Goal: Task Accomplishment & Management: Manage account settings

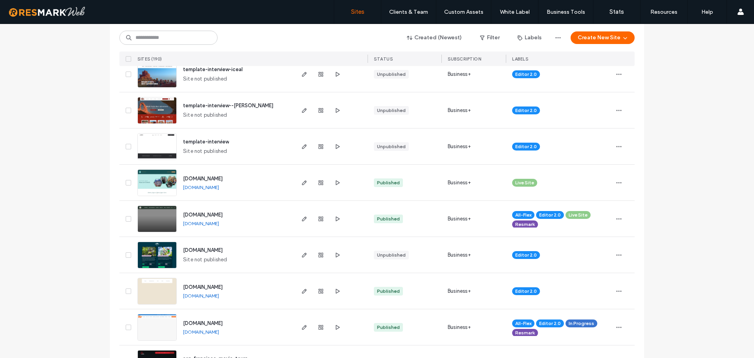
scroll to position [785, 0]
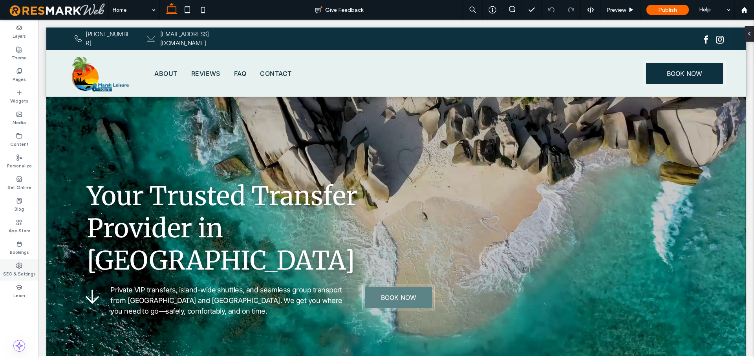
click at [23, 271] on label "SEO & Settings" at bounding box center [19, 273] width 33 height 9
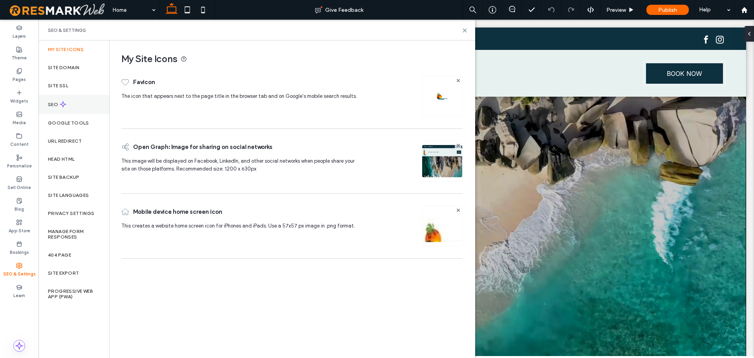
click at [82, 107] on div "SEO" at bounding box center [73, 104] width 71 height 19
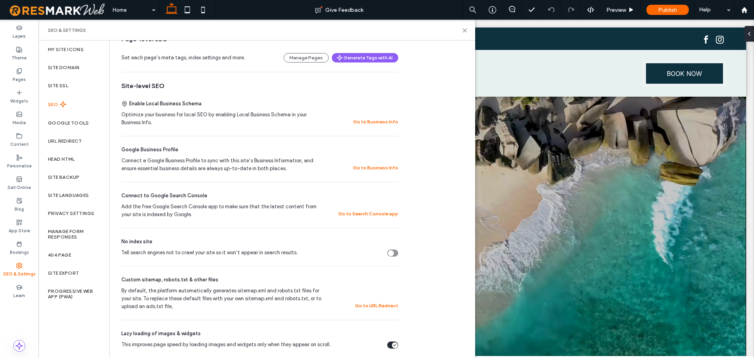
scroll to position [118, 0]
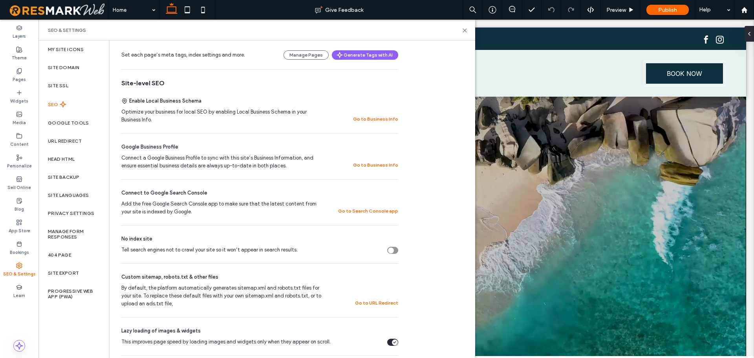
click at [391, 252] on div "Tell search engines not to crawl your site so it won’t appear in search results." at bounding box center [391, 250] width 6 height 6
click at [507, 152] on div "Your Trusted Transfer Provider in Jamaica Private VIP transfers, island-wide sh…" at bounding box center [396, 195] width 644 height 266
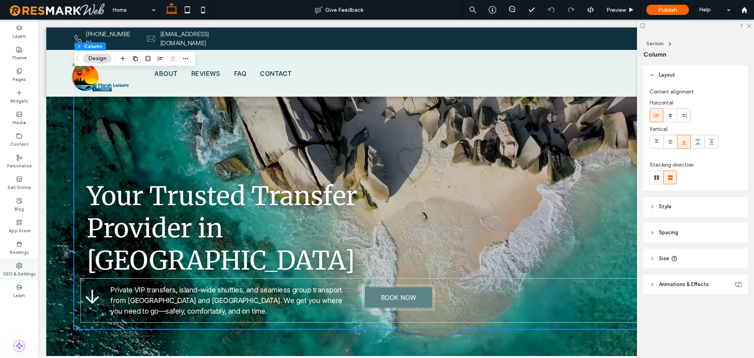
click at [23, 272] on label "SEO & Settings" at bounding box center [19, 273] width 33 height 9
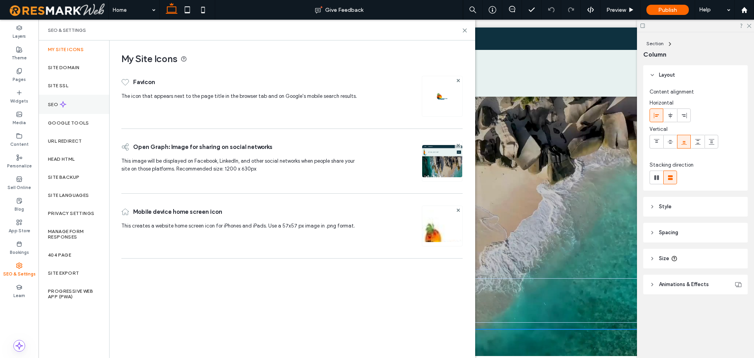
click at [86, 104] on div "SEO" at bounding box center [73, 104] width 71 height 19
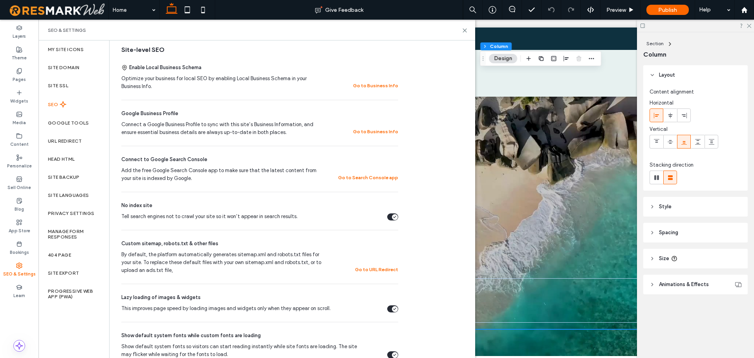
scroll to position [157, 0]
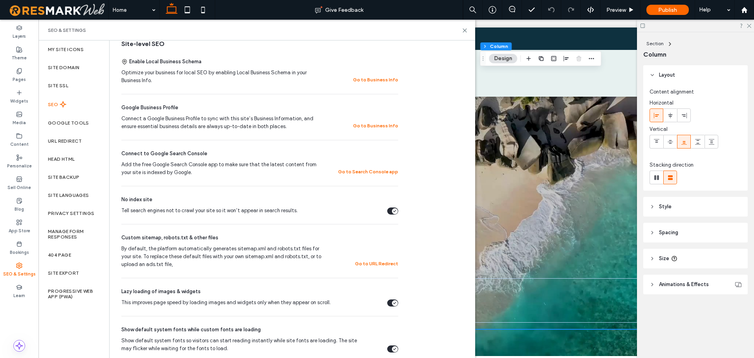
click at [522, 211] on div "Your Trusted Transfer Provider in Jamaica Private VIP transfers, island-wide sh…" at bounding box center [396, 195] width 644 height 266
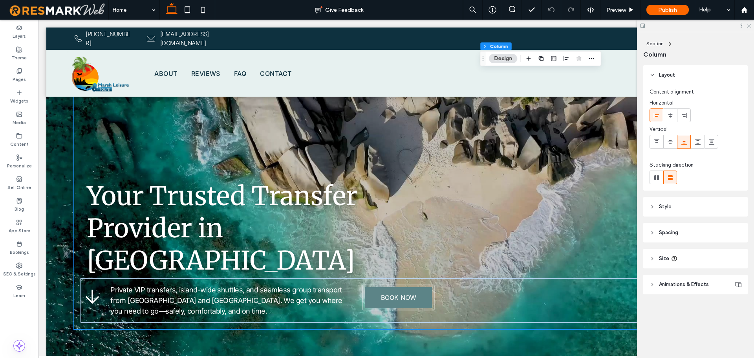
click at [750, 27] on use at bounding box center [749, 26] width 4 height 4
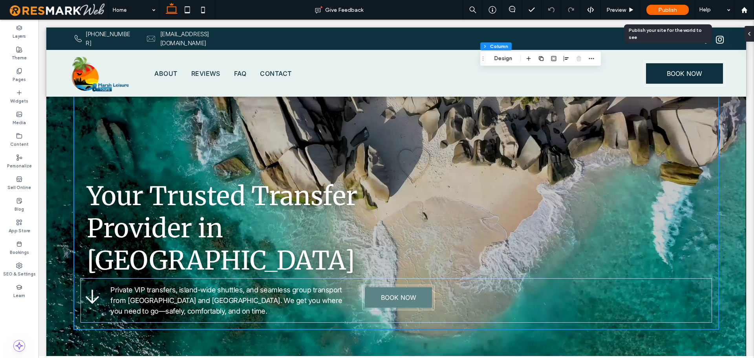
click at [667, 11] on span "Publish" at bounding box center [667, 10] width 19 height 7
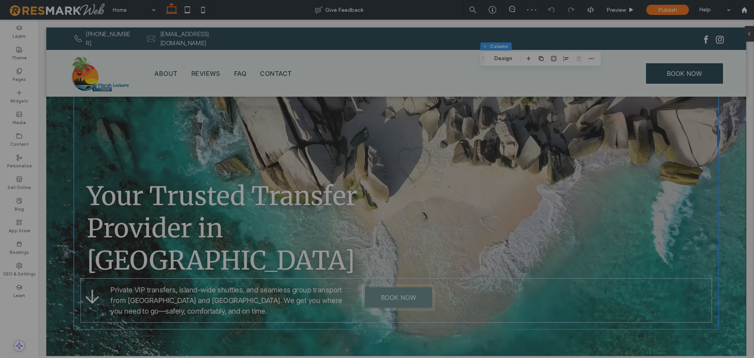
click at [273, 175] on div at bounding box center [377, 179] width 754 height 358
click at [386, 183] on div at bounding box center [377, 179] width 754 height 358
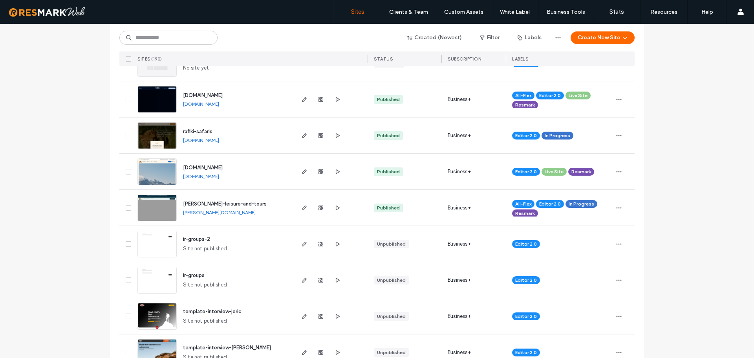
scroll to position [432, 0]
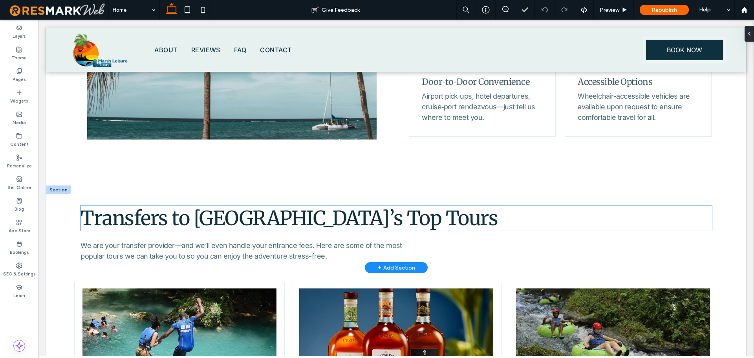
click at [366, 206] on strong "Transfers to Jamaica’s Top Tours" at bounding box center [289, 218] width 417 height 25
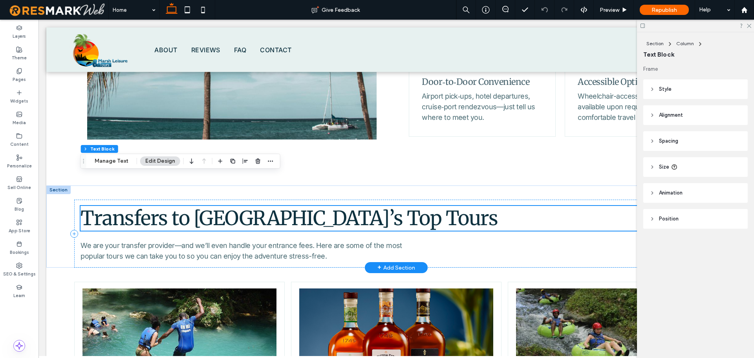
scroll to position [1054, 0]
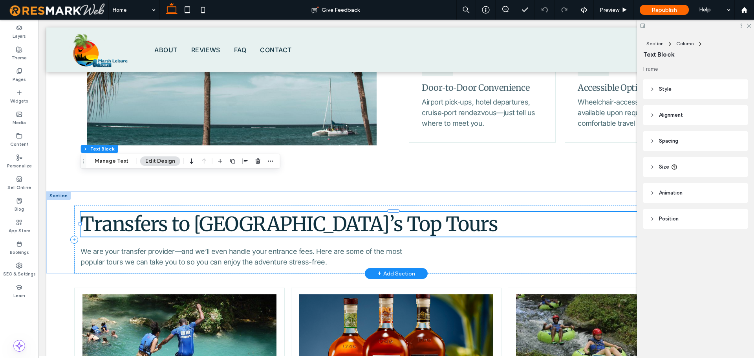
click at [367, 212] on strong "Transfers to Jamaica’s Top Tours" at bounding box center [289, 224] width 417 height 25
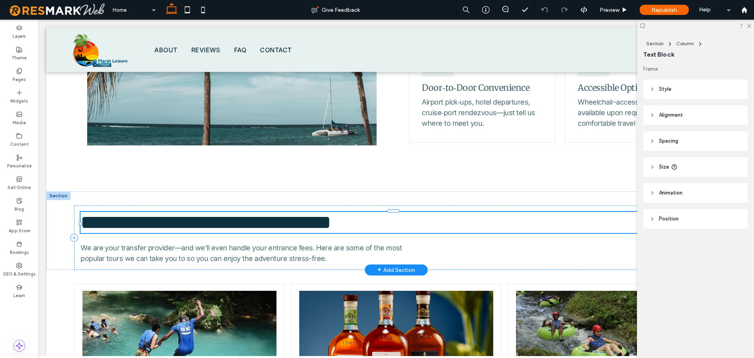
type input "**********"
type input "**"
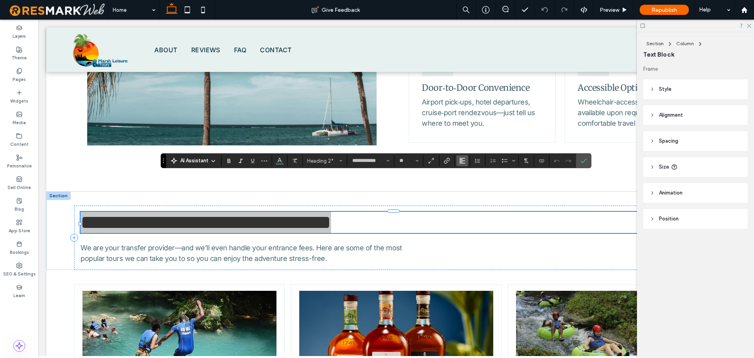
click at [460, 160] on icon "Alignment" at bounding box center [462, 160] width 6 height 6
click at [465, 186] on icon "ui.textEditor.alignment.center" at bounding box center [468, 185] width 6 height 6
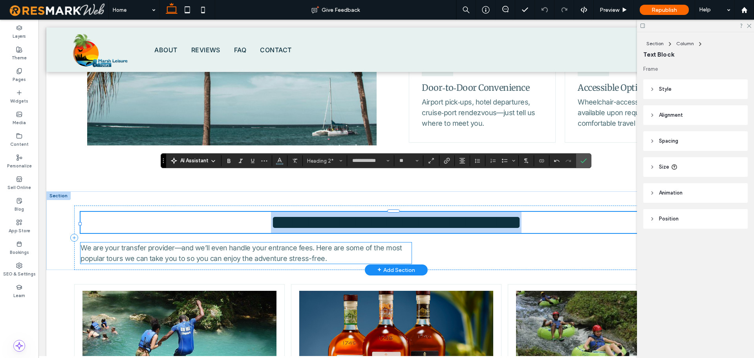
click at [378, 243] on span "We are your transfer provider—and we’ll even handle your entrance fees. Here ar…" at bounding box center [242, 252] width 322 height 19
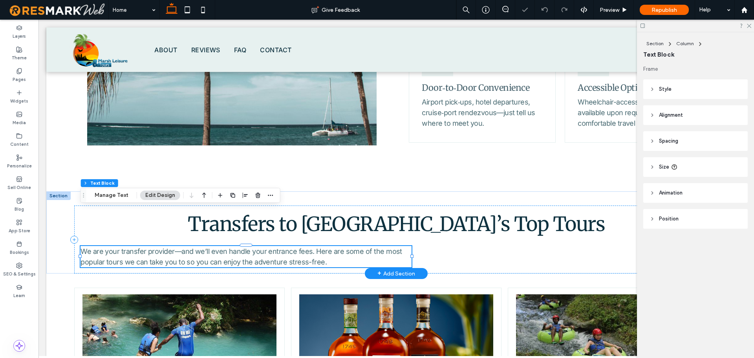
click at [378, 246] on div "We are your transfer provider—and we’ll even handle your entrance fees. Here ar…" at bounding box center [246, 256] width 331 height 21
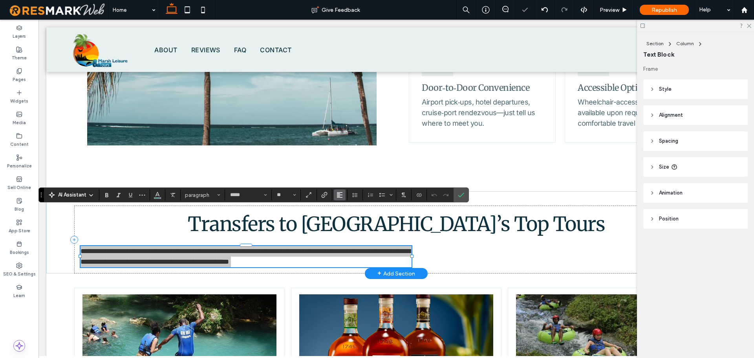
click at [340, 194] on use "Alignment" at bounding box center [339, 194] width 5 height 5
click at [344, 218] on icon "ui.textEditor.alignment.center" at bounding box center [345, 219] width 6 height 6
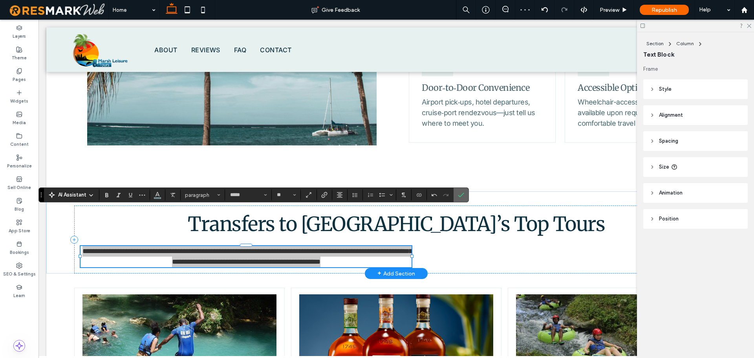
click at [463, 195] on icon "Confirm" at bounding box center [461, 195] width 6 height 6
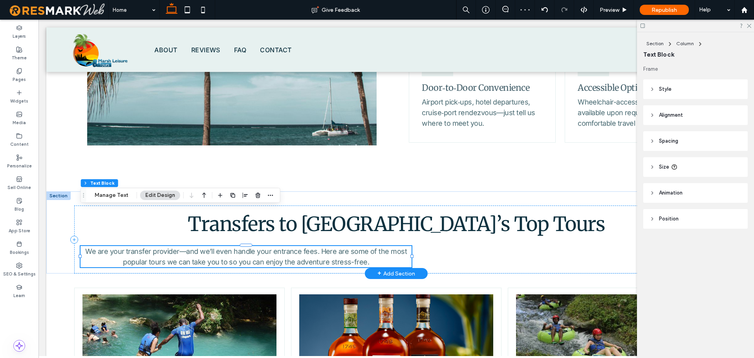
click at [714, 169] on header "Size" at bounding box center [695, 167] width 104 height 20
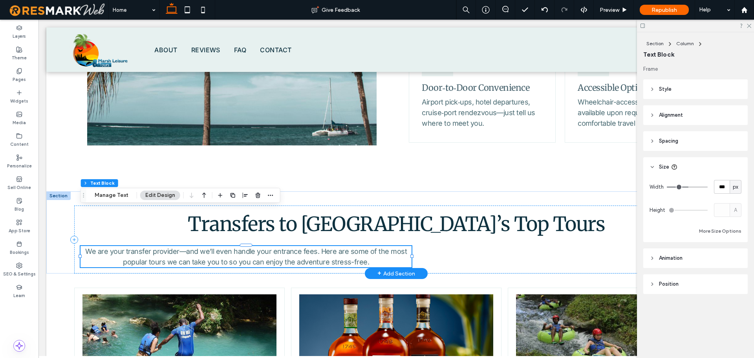
click at [735, 186] on span "px" at bounding box center [735, 187] width 5 height 8
click at [733, 212] on span "%" at bounding box center [735, 214] width 5 height 8
type input "**"
type input "****"
type input "**"
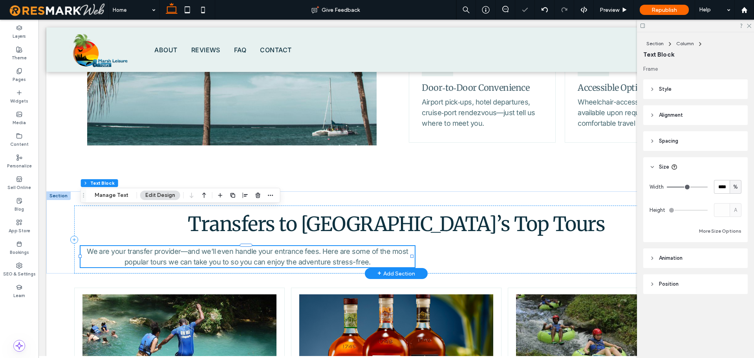
type input "**"
type input "***"
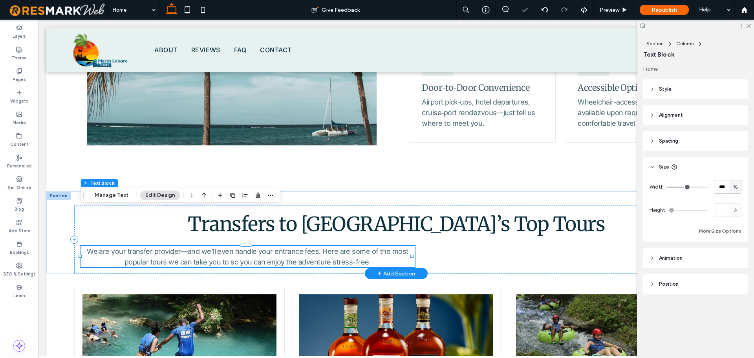
drag, startPoint x: 690, startPoint y: 185, endPoint x: 754, endPoint y: 199, distance: 65.4
type input "***"
click at [708, 187] on input "range" at bounding box center [687, 187] width 41 height 1
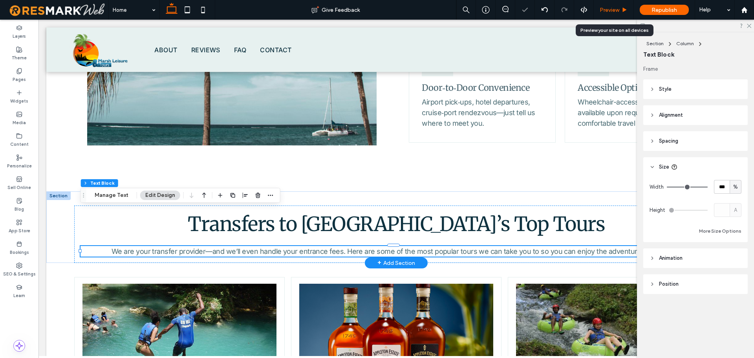
click at [609, 9] on span "Preview" at bounding box center [610, 10] width 20 height 7
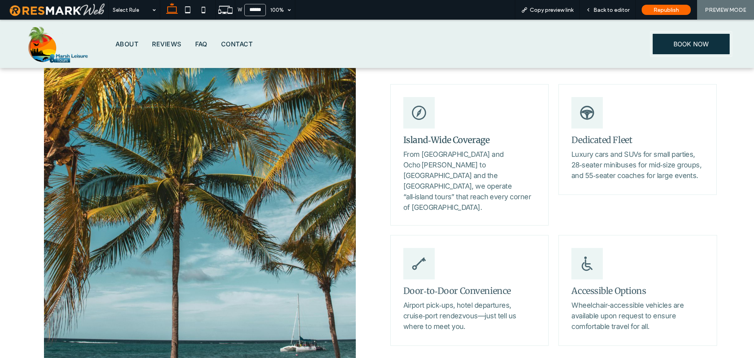
scroll to position [825, 0]
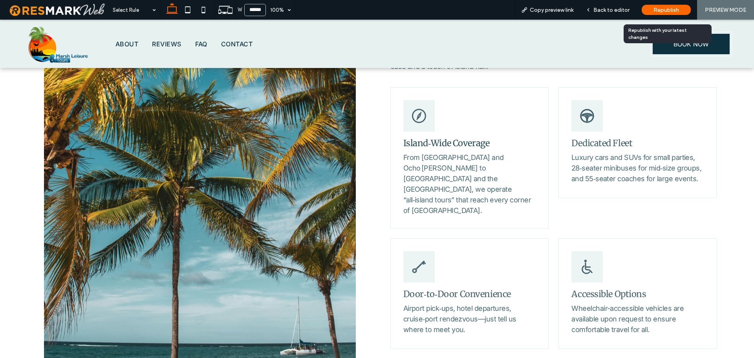
click at [665, 11] on span "Republish" at bounding box center [666, 10] width 26 height 7
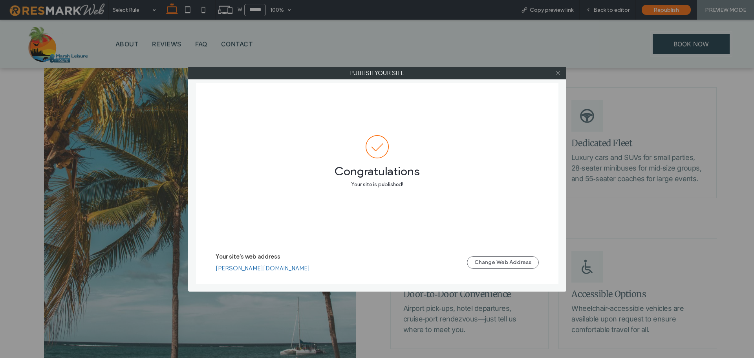
click at [557, 72] on icon at bounding box center [558, 73] width 6 height 6
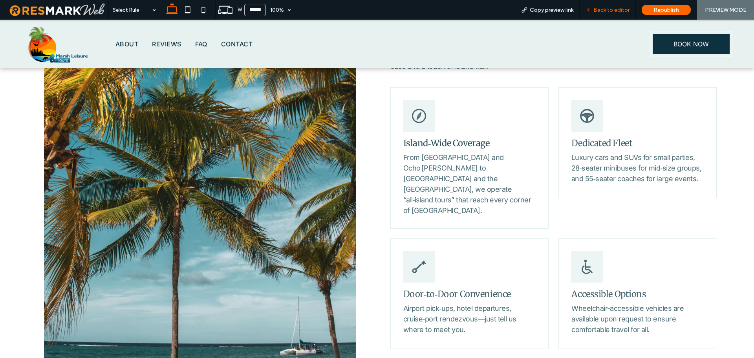
click at [604, 10] on span "Back to editor" at bounding box center [611, 10] width 36 height 7
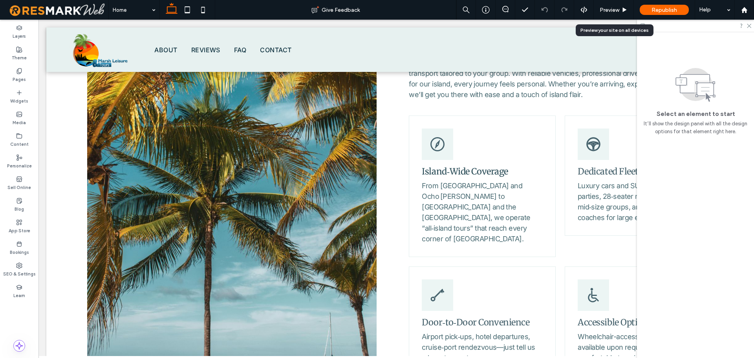
scroll to position [819, 0]
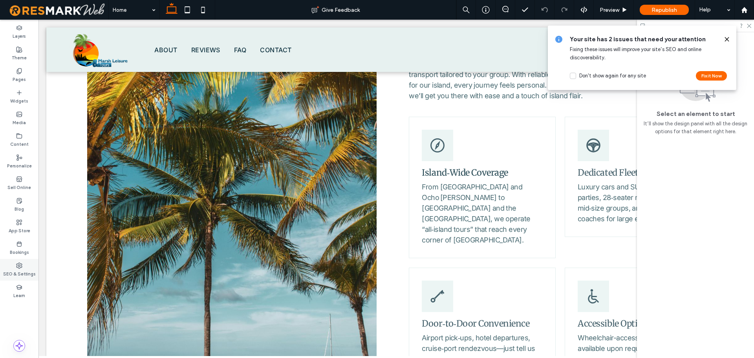
click at [21, 269] on label "SEO & Settings" at bounding box center [19, 273] width 33 height 9
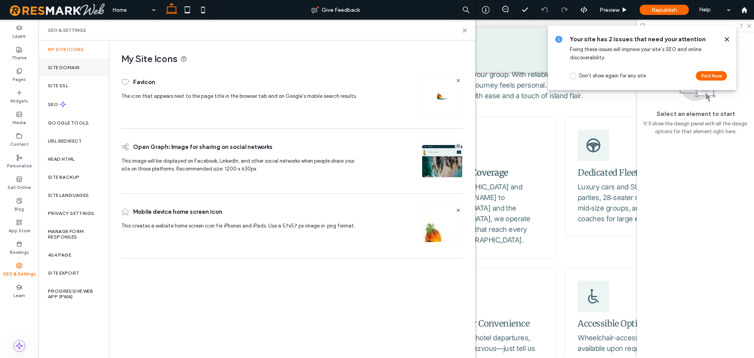
click at [83, 70] on div "Site Domain" at bounding box center [73, 68] width 71 height 18
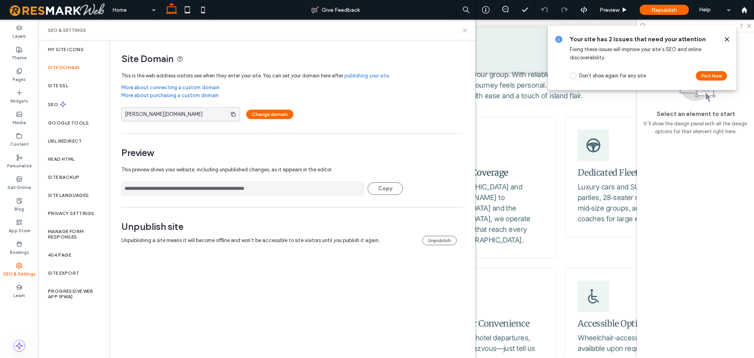
drag, startPoint x: 465, startPoint y: 29, endPoint x: 427, endPoint y: 10, distance: 43.0
click at [465, 29] on icon at bounding box center [465, 30] width 6 height 6
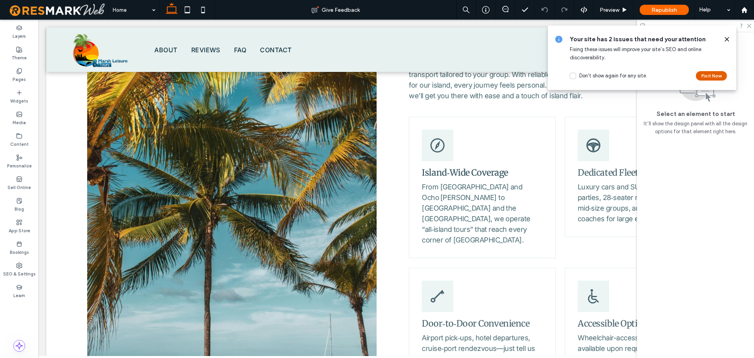
click at [705, 74] on button "Fix it Now" at bounding box center [711, 75] width 31 height 9
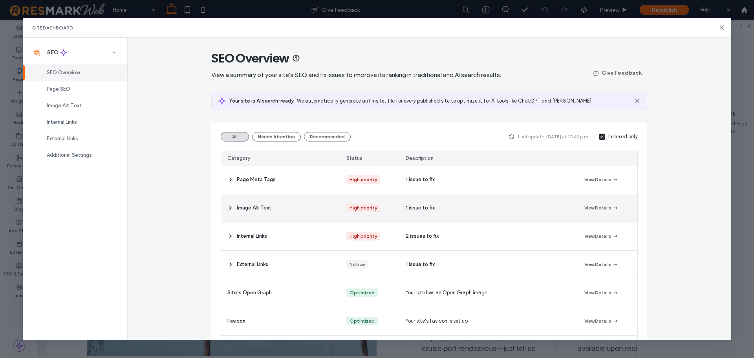
click at [230, 207] on use at bounding box center [231, 207] width 2 height 3
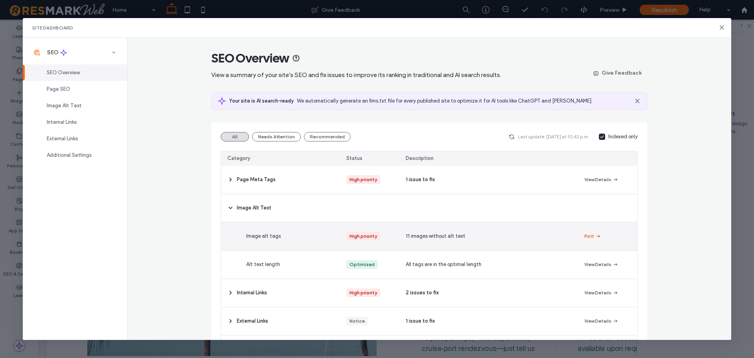
click at [595, 234] on icon "button" at bounding box center [598, 236] width 6 height 6
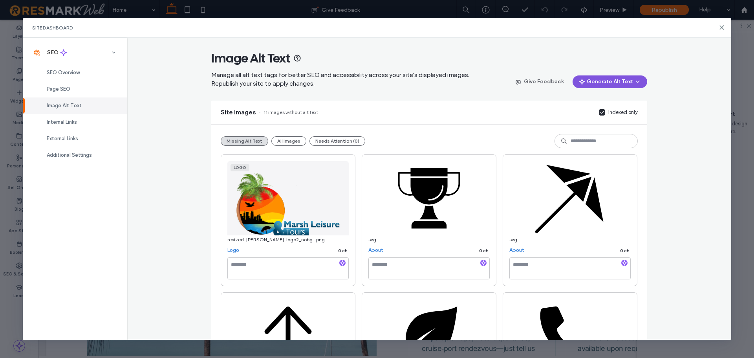
click at [609, 81] on button "Generate Alt Text" at bounding box center [610, 81] width 75 height 13
click at [596, 104] on span "Generate Missing Alt Text Only" at bounding box center [599, 102] width 72 height 8
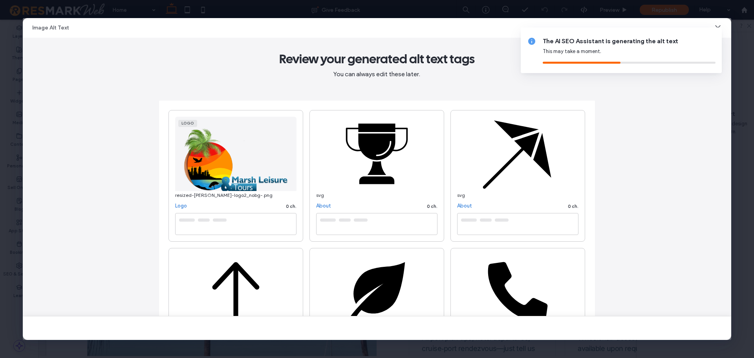
type textarea "**********"
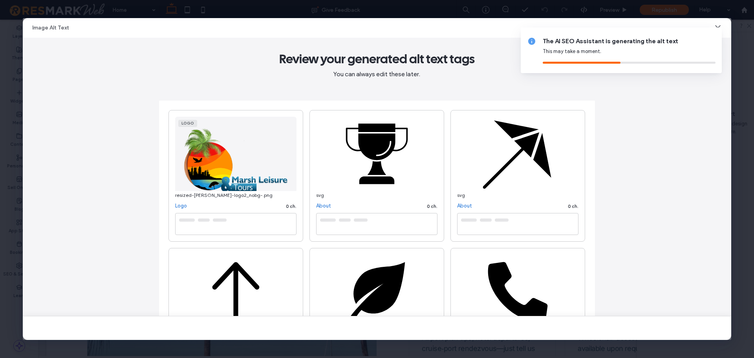
type textarea "**********"
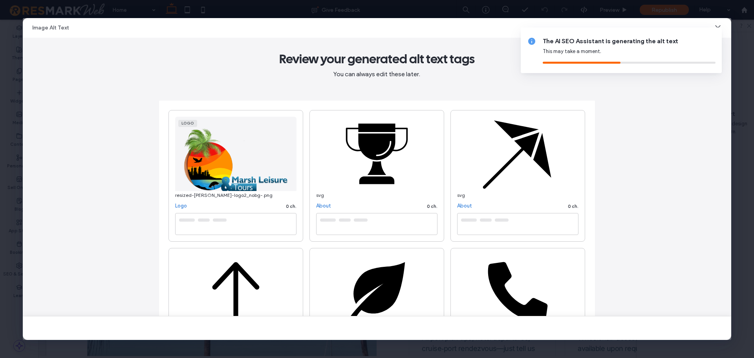
type textarea "**********"
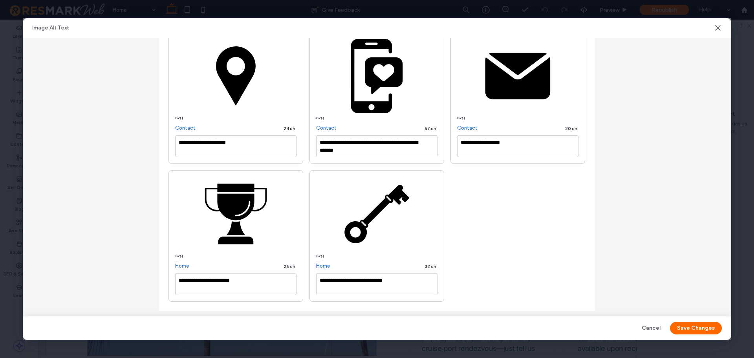
scroll to position [358, 0]
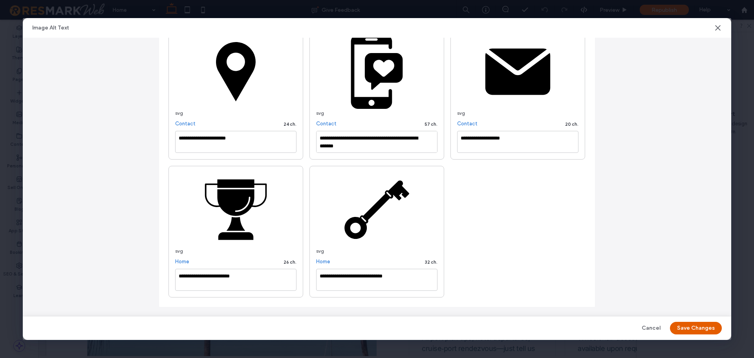
click at [690, 328] on button "Save Changes" at bounding box center [696, 328] width 52 height 13
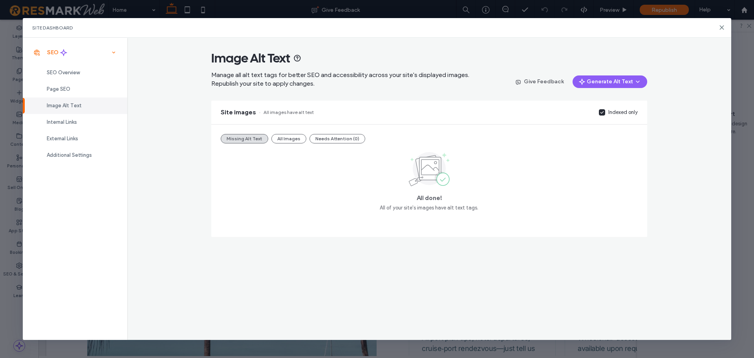
click at [73, 54] on div "SEO" at bounding box center [75, 52] width 104 height 17
click at [78, 49] on div "SEO" at bounding box center [75, 52] width 104 height 17
click at [78, 130] on div "Internal Links" at bounding box center [75, 122] width 104 height 16
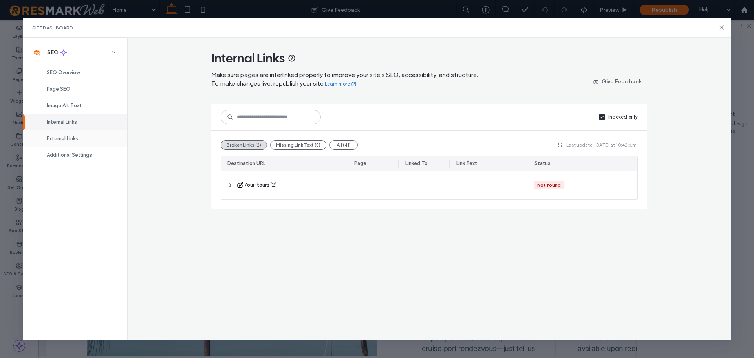
click at [77, 138] on span "External Links" at bounding box center [62, 138] width 31 height 6
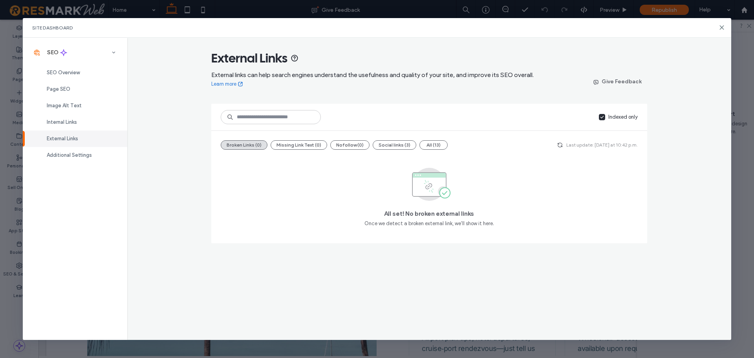
click at [0, 179] on div "Site Dashboard SEO SEO Overview Page SEO Image Alt Text Internal Links External…" at bounding box center [377, 179] width 754 height 358
click at [722, 28] on icon at bounding box center [722, 27] width 6 height 6
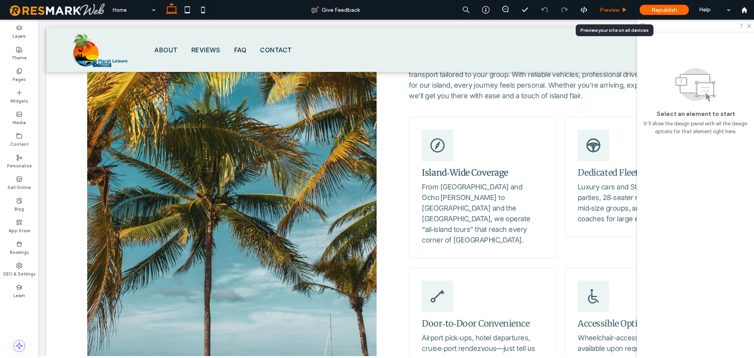
click at [617, 11] on span "Preview" at bounding box center [610, 10] width 20 height 7
